Goal: Find specific page/section: Find specific page/section

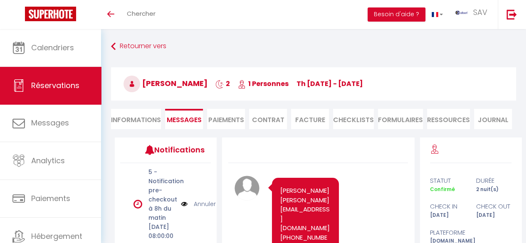
scroll to position [5006, 0]
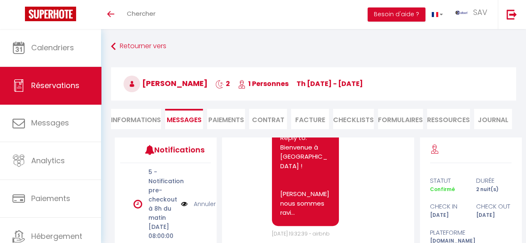
click at [65, 49] on span "Calendriers" at bounding box center [52, 47] width 43 height 10
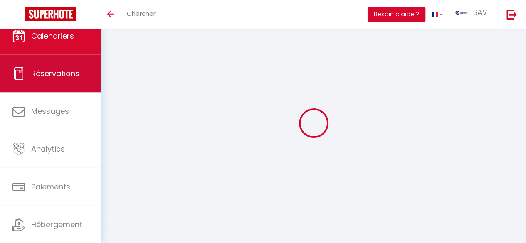
click at [74, 74] on span "Réservations" at bounding box center [55, 73] width 48 height 10
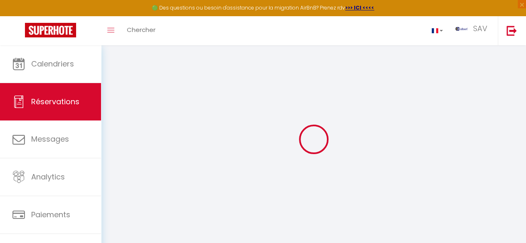
checkbox input "false"
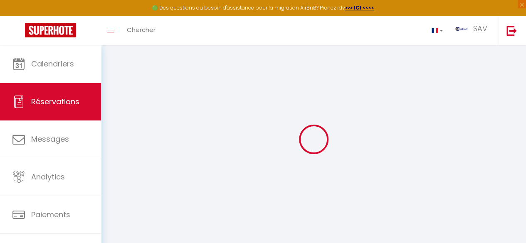
checkbox input "false"
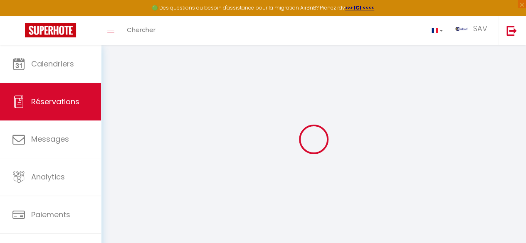
checkbox input "false"
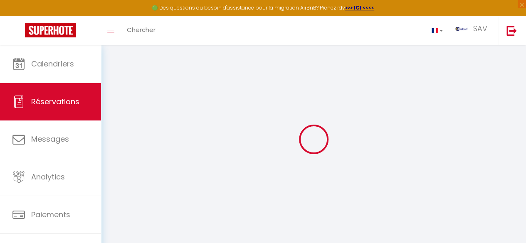
checkbox input "false"
checkbox PINS "false"
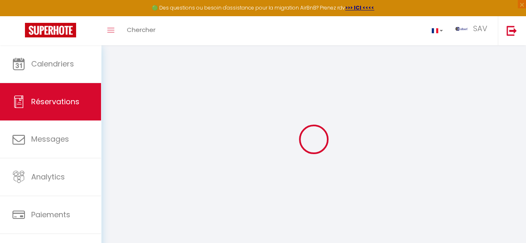
checkbox input "false"
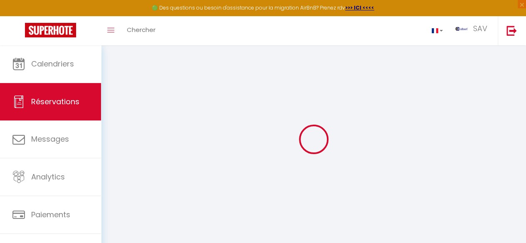
checkbox input "false"
checkbox JUAN "false"
checkbox input "false"
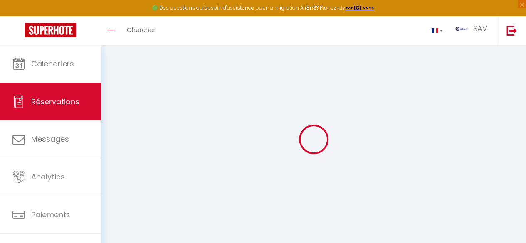
checkbox input "false"
checkbox ORIENTALES "false"
checkbox input "false"
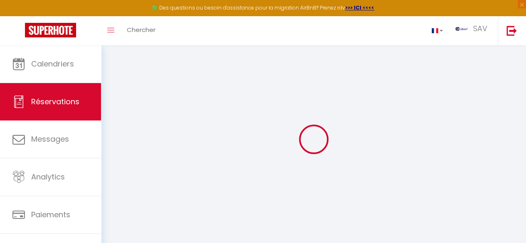
checkbox input "false"
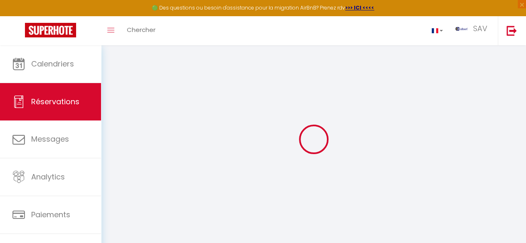
checkbox input "false"
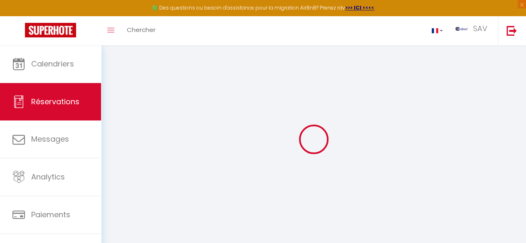
checkbox input "false"
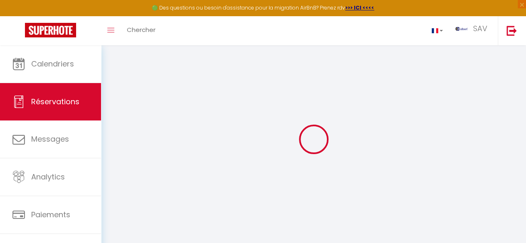
checkbox input "false"
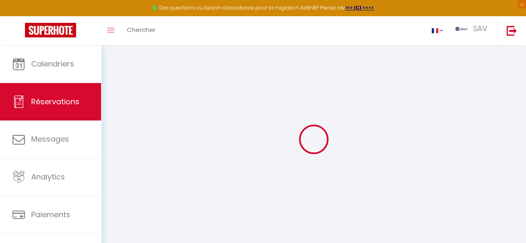
checkbox input "false"
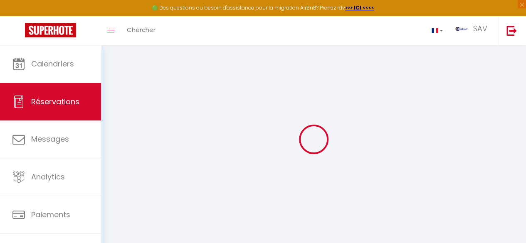
checkbox input "false"
checkbox Mer "false"
checkbox input "false"
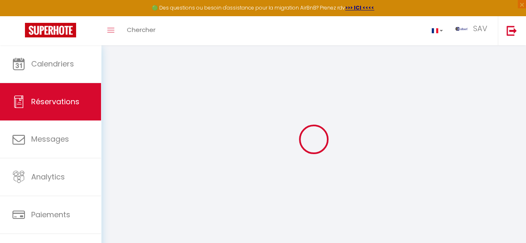
checkbox input "false"
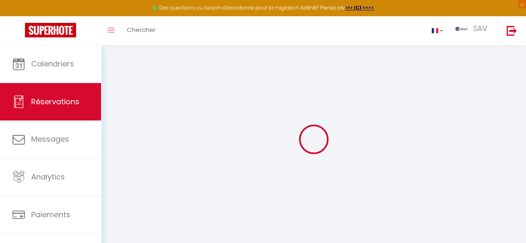
checkbox input "false"
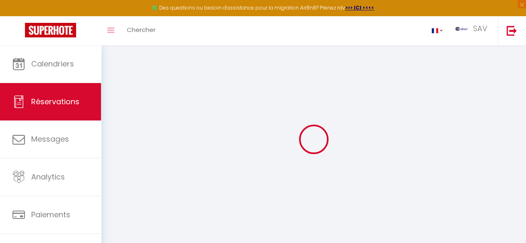
checkbox input "false"
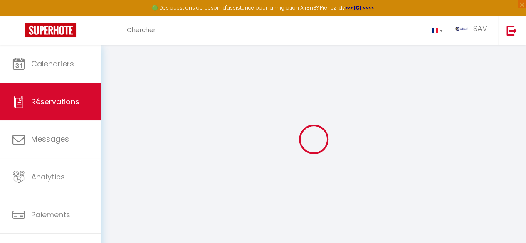
checkbox input "false"
checkbox Morgat "false"
checkbox input "false"
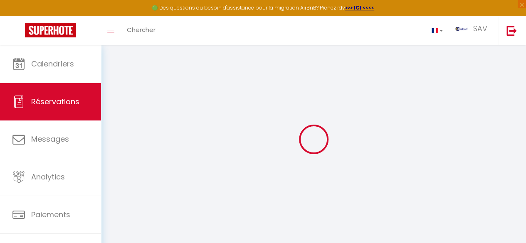
checkbox input "false"
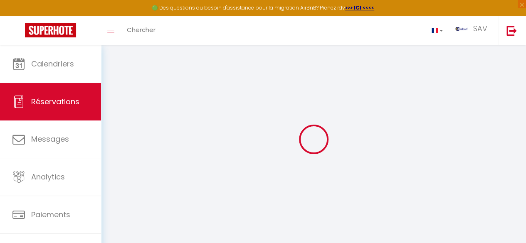
checkbox input "false"
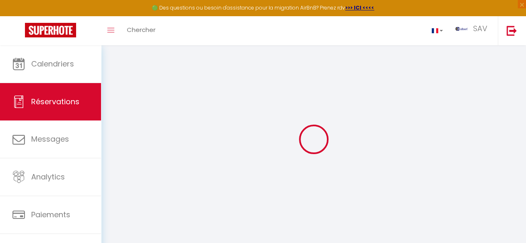
checkbox input "false"
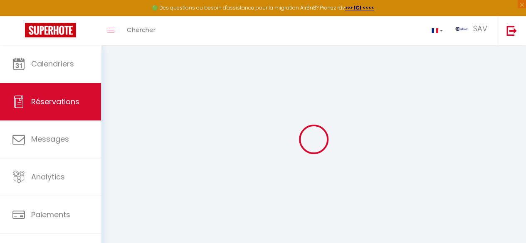
checkbox input "false"
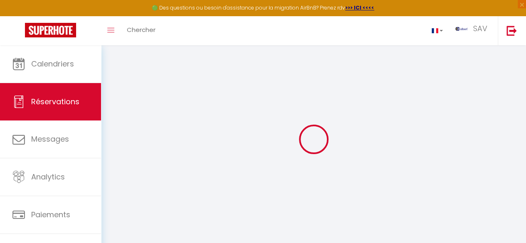
checkbox input "false"
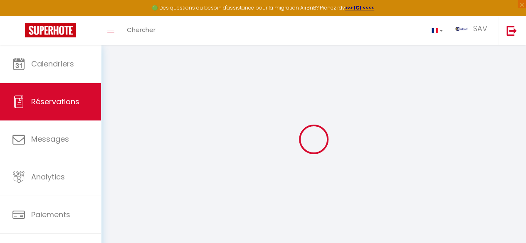
checkbox input "false"
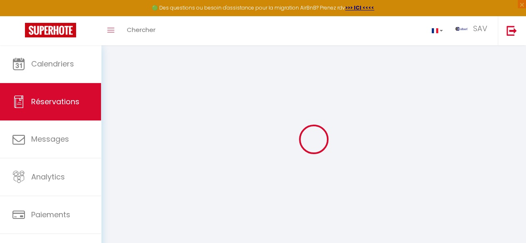
checkbox input "false"
checkbox FRET "false"
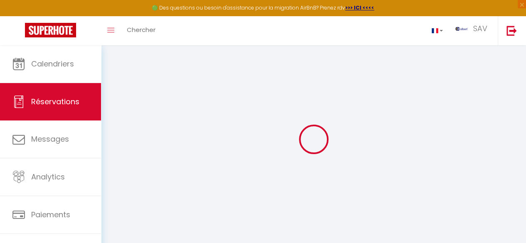
checkbox input "false"
checkbox France "false"
checkbox input "false"
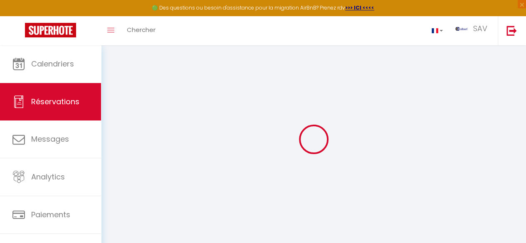
checkbox input "false"
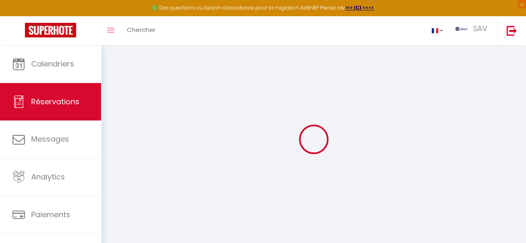
checkbox T2 "false"
checkbox input "false"
checkbox STD "false"
checkbox input "false"
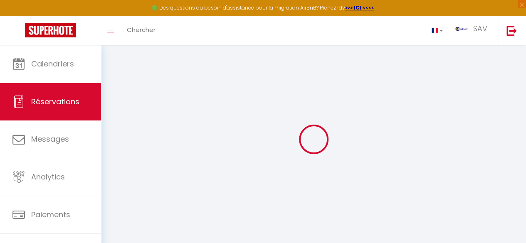
checkbox input "false"
checkbox T2 "false"
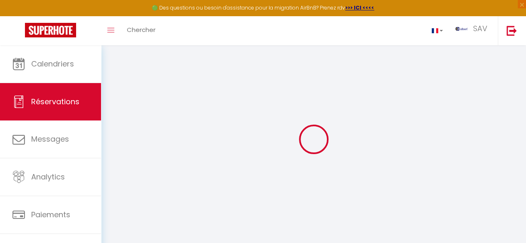
checkbox input "false"
checkbox T3 "false"
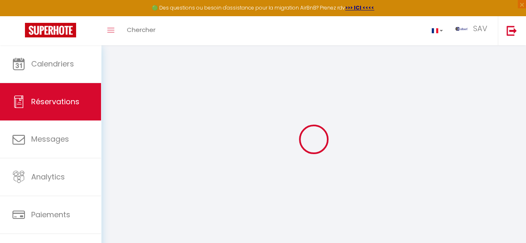
checkbox input "false"
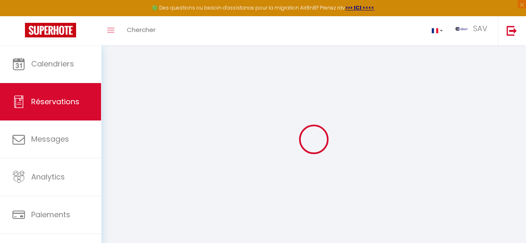
checkbox input "false"
checkbox T4 "false"
checkbox input "false"
checkbox T5 "false"
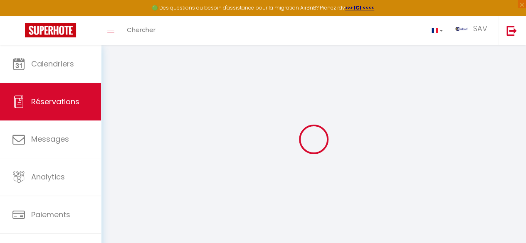
checkbox input "false"
checkbox T3 "false"
checkbox input "false"
checkbox LOCATION "false"
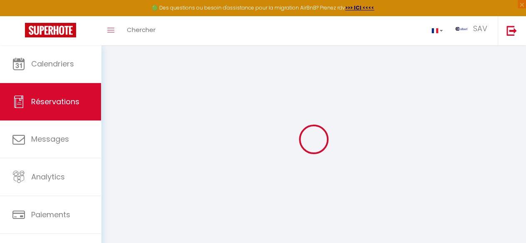
checkbox input "false"
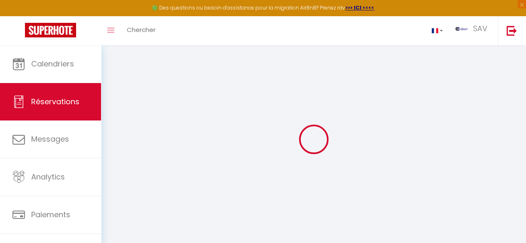
checkbox MENAGES "false"
checkbox input "false"
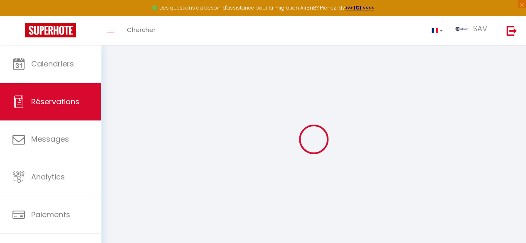
checkbox input "false"
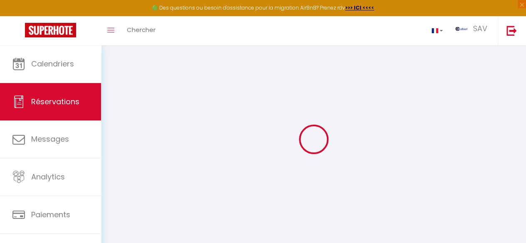
checkbox input "false"
checkbox PROPRIETAIRE "false"
checkbox input "false"
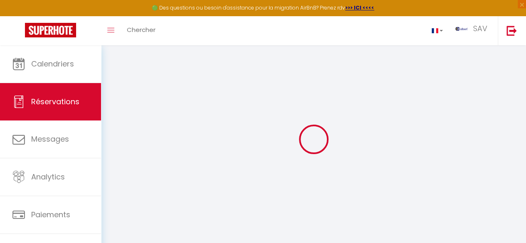
checkbox input "false"
checkbox STD "false"
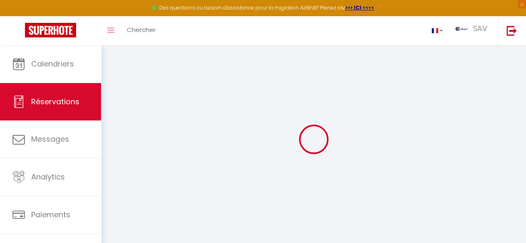
checkbox input "false"
checkbox T4 "false"
checkbox input "false"
checkbox T5 "false"
checkbox input "false"
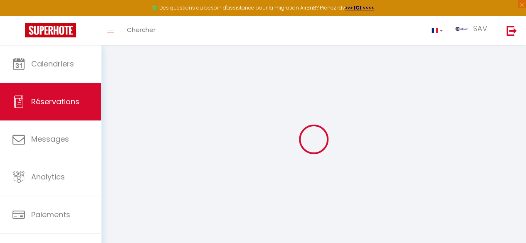
checkbox T5 "false"
checkbox input "false"
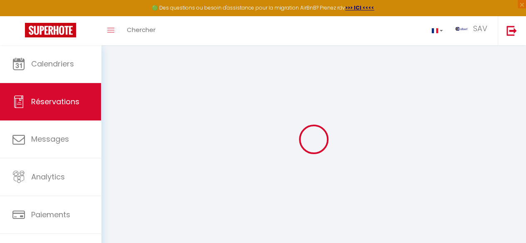
checkbox input "false"
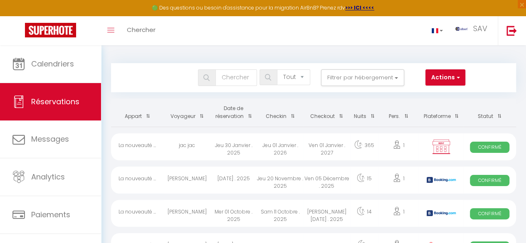
click at [397, 235] on div "1" at bounding box center [398, 246] width 40 height 27
click at [0, 0] on div at bounding box center [0, 0] width 0 height 0
click at [357, 79] on button "Filtrer par hébergement" at bounding box center [362, 77] width 83 height 17
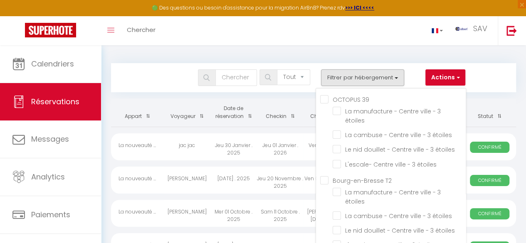
scroll to position [12556, 0]
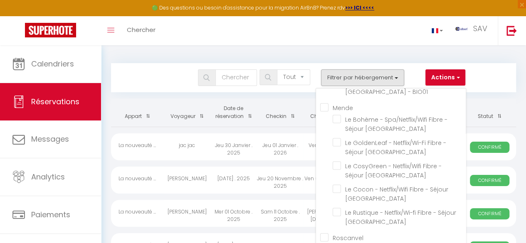
click at [341, 22] on label "T1 Bis Clémenceau - NCE01" at bounding box center [382, 17] width 82 height 9
click at [339, 21] on input "T1 Bis Clémenceau - NCE01" at bounding box center [399, 16] width 133 height 8
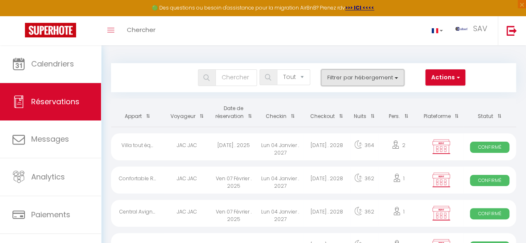
click at [362, 79] on button "Filtrer par hébergement" at bounding box center [362, 77] width 83 height 17
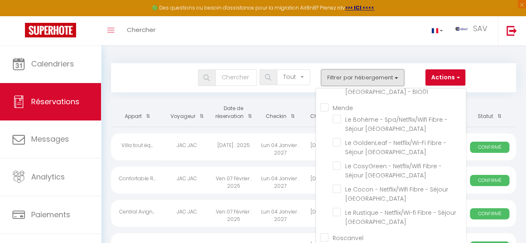
click at [362, 79] on button "Filtrer par hébergement" at bounding box center [362, 77] width 83 height 17
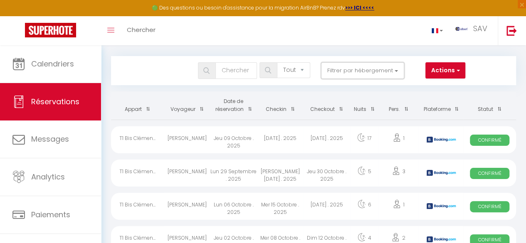
scroll to position [5, 0]
